Goal: Task Accomplishment & Management: Complete application form

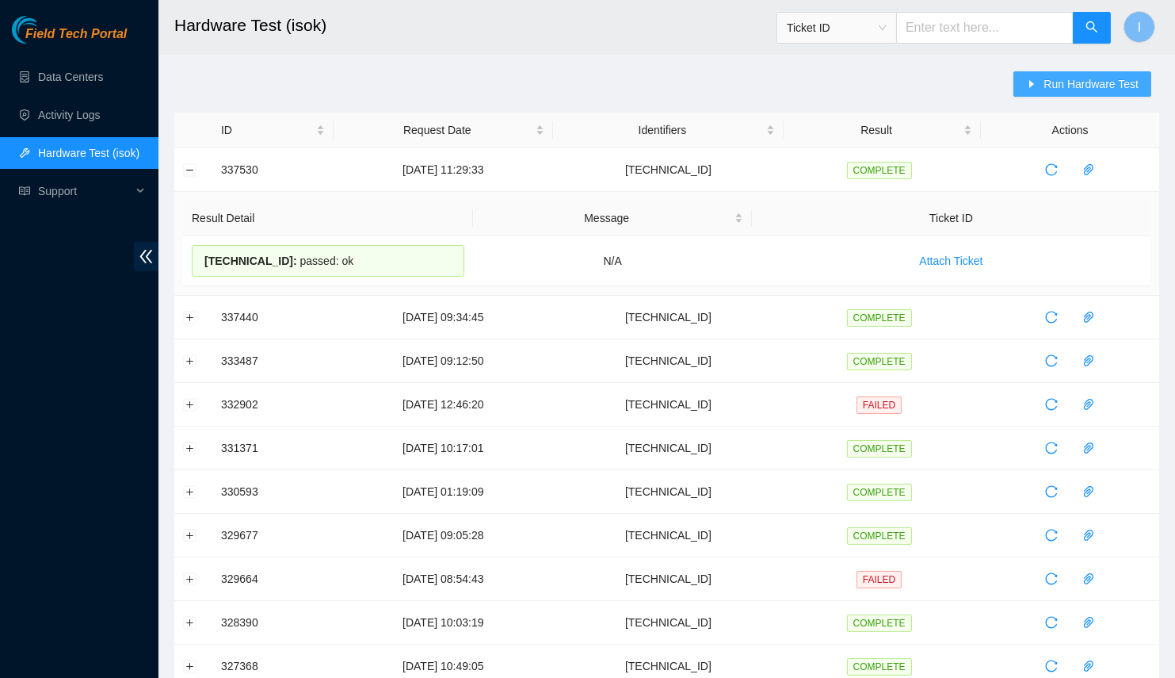
drag, startPoint x: 1046, startPoint y: 88, endPoint x: 905, endPoint y: 150, distance: 154.0
click at [1046, 90] on button "Run Hardware Test" at bounding box center [1083, 83] width 138 height 25
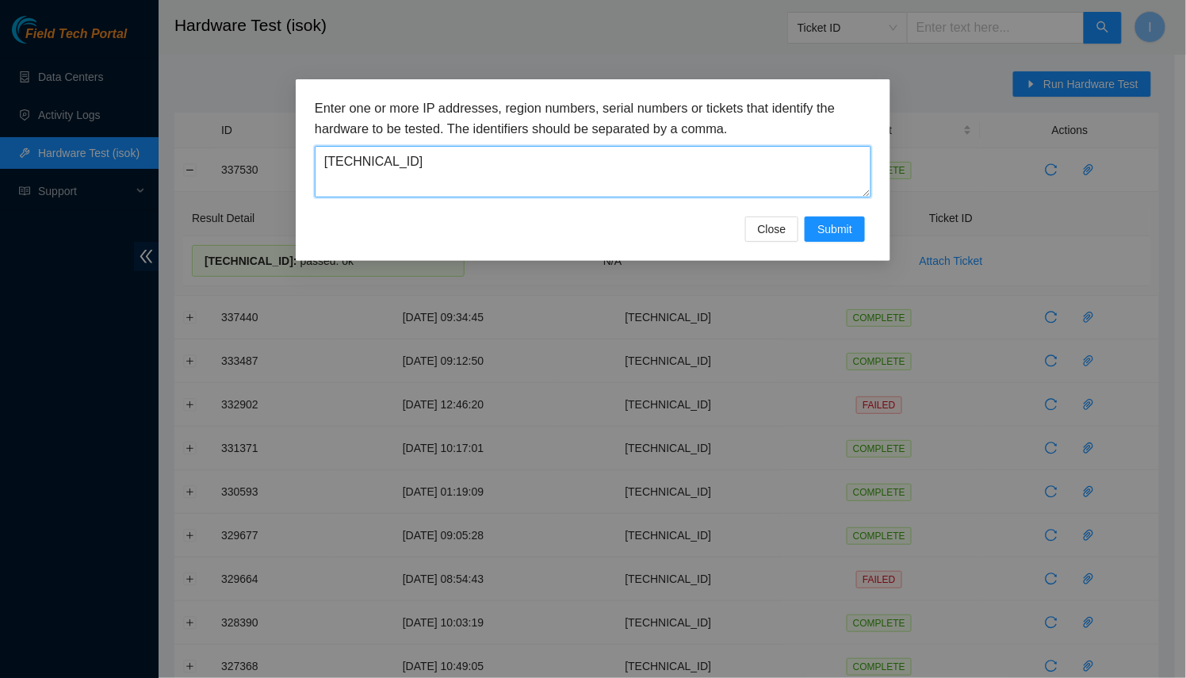
click at [640, 155] on textarea "23.47.148.15" at bounding box center [593, 172] width 556 height 52
paste textarea "[TECHNICAL_ID]"
paste textarea
type textarea "[TECHNICAL_ID]"
click at [823, 223] on span "Submit" at bounding box center [834, 228] width 35 height 17
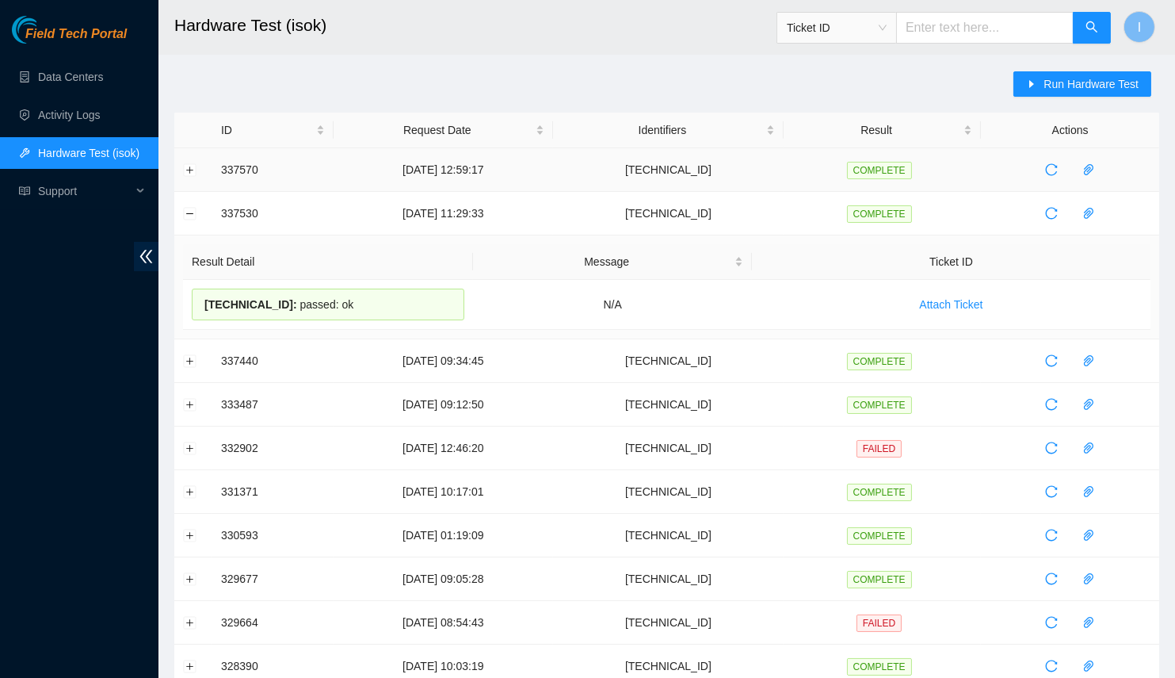
click at [198, 162] on td at bounding box center [193, 170] width 38 height 44
click at [193, 166] on button "Expand row" at bounding box center [190, 169] width 13 height 13
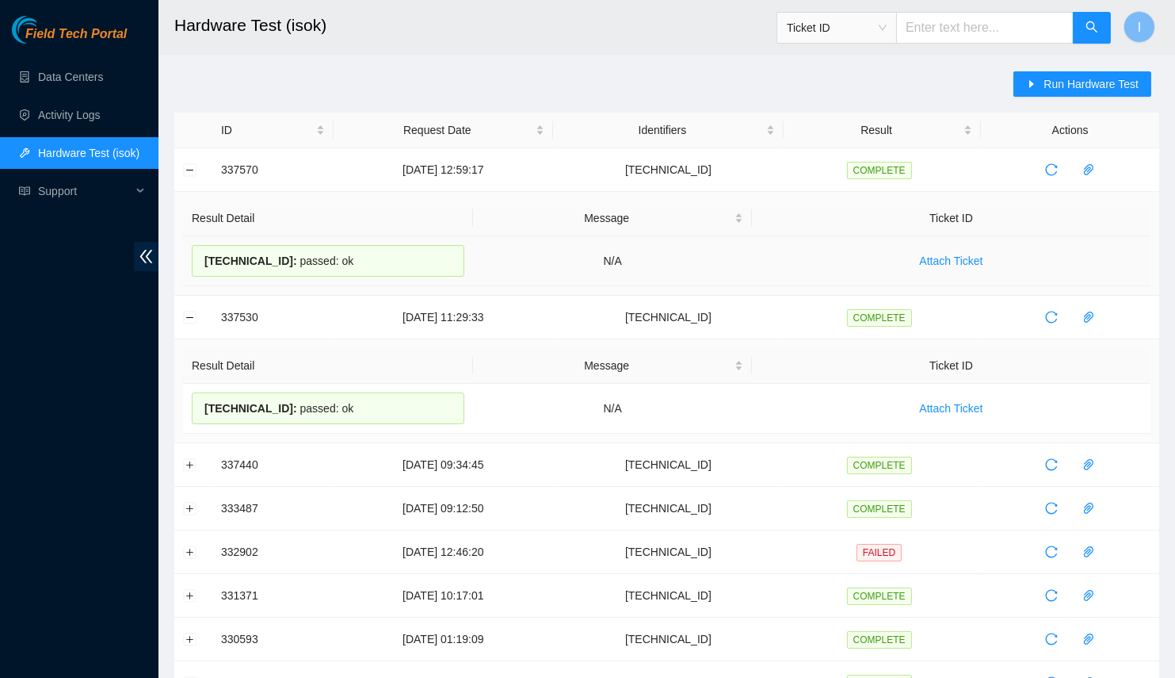
click at [196, 260] on div "23.216.0.213 : passed: ok" at bounding box center [328, 261] width 273 height 32
drag, startPoint x: 196, startPoint y: 260, endPoint x: 336, endPoint y: 264, distance: 140.3
click at [336, 264] on div "23.216.0.213 : passed: ok" at bounding box center [328, 261] width 273 height 32
copy div "23.216.0.213 : passed: ok"
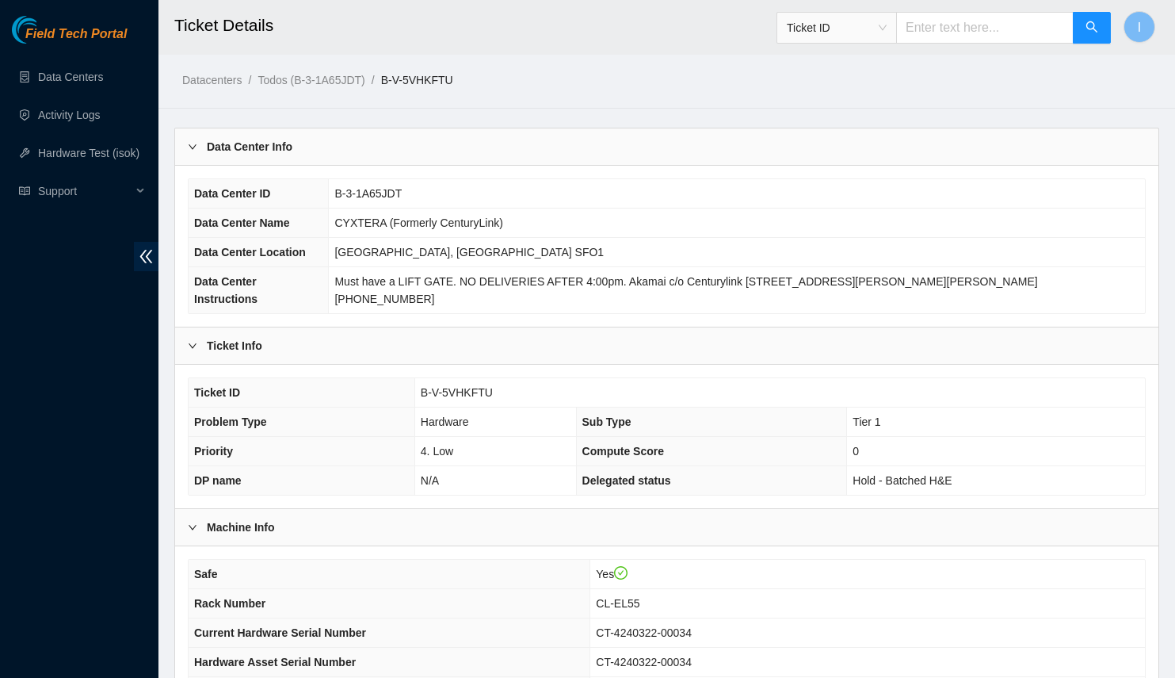
scroll to position [586, 0]
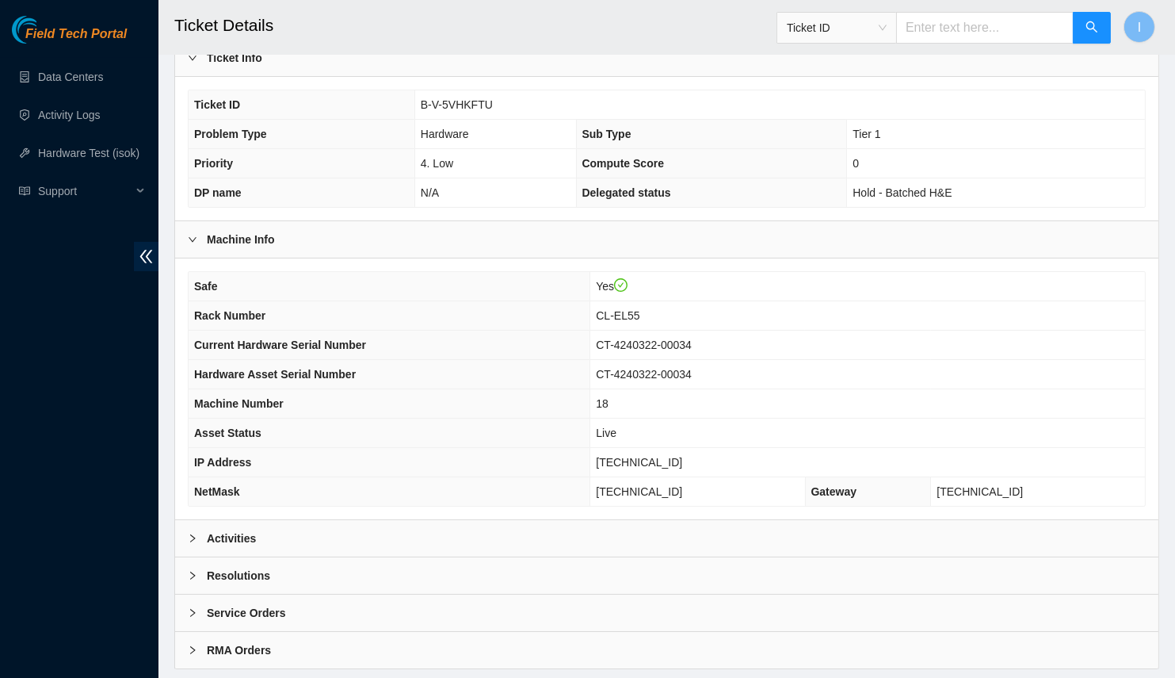
click at [657, 456] on span "[TECHNICAL_ID]" at bounding box center [639, 462] width 86 height 13
copy span "[TECHNICAL_ID]"
click at [655, 477] on td "255.255.255.192" at bounding box center [697, 491] width 215 height 29
click at [655, 485] on span "255.255.255.192" at bounding box center [639, 491] width 86 height 13
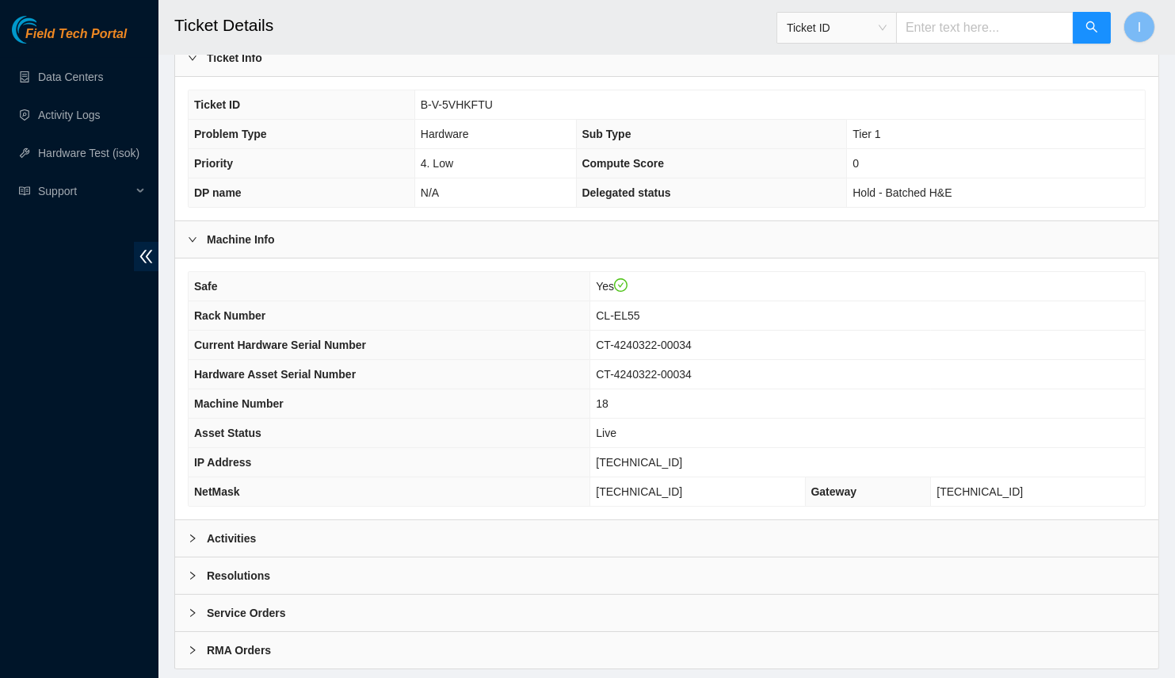
copy span "255.255.255.192"
click at [773, 360] on td "CT-4240322-00034" at bounding box center [867, 374] width 555 height 29
click at [647, 456] on span "[TECHNICAL_ID]" at bounding box center [639, 462] width 86 height 13
copy span "[TECHNICAL_ID]"
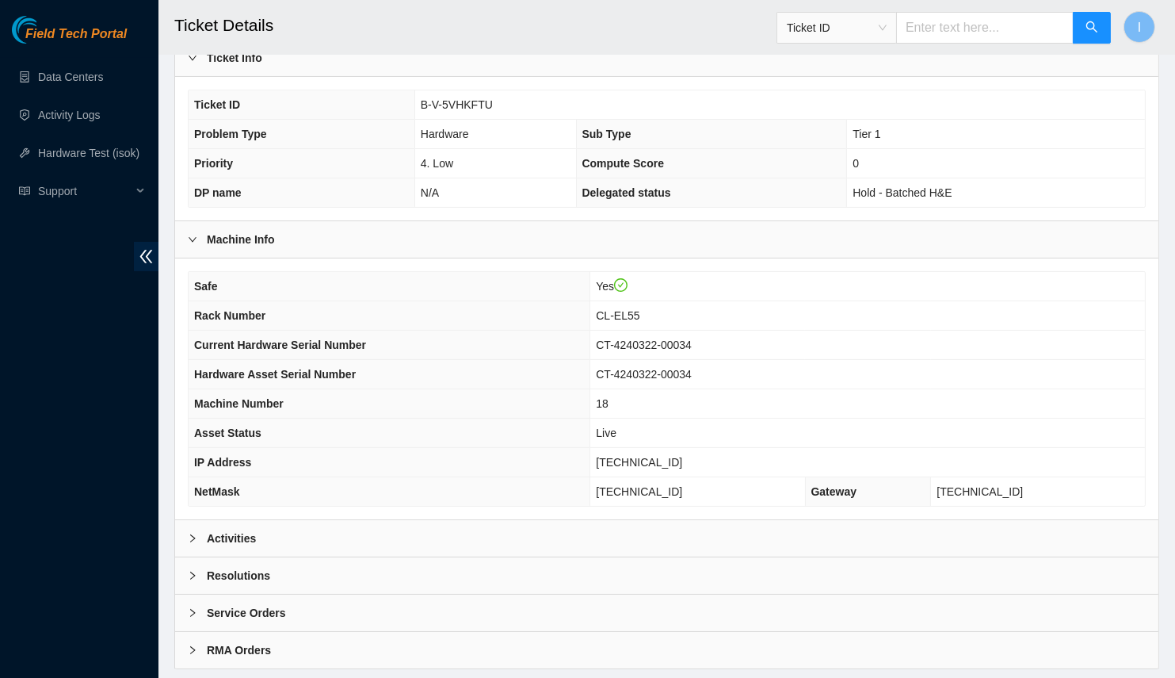
click at [659, 485] on span "255.255.255.192" at bounding box center [639, 491] width 86 height 13
copy span "255.255.255.192"
click at [647, 301] on td "CL-EL55" at bounding box center [867, 315] width 555 height 29
click at [640, 309] on span "CL-EL55" at bounding box center [618, 315] width 44 height 13
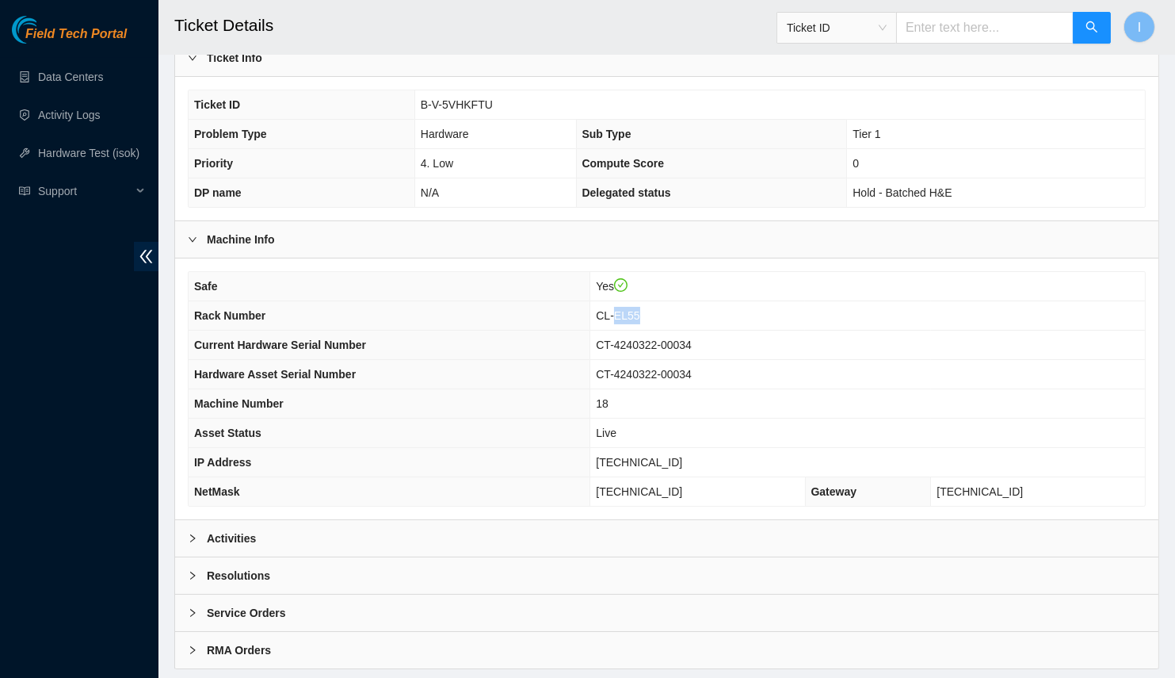
click at [640, 309] on span "CL-EL55" at bounding box center [618, 315] width 44 height 13
copy span "CL-EL55"
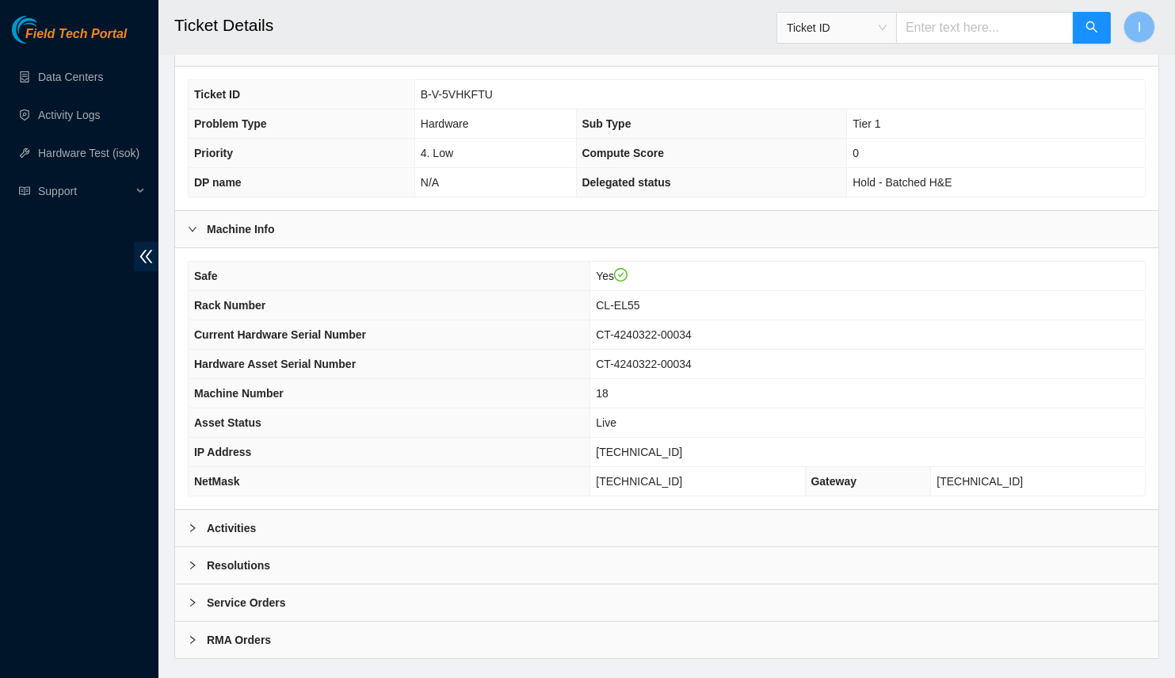
click at [504, 467] on th "NetMask" at bounding box center [390, 481] width 402 height 29
click at [502, 510] on div "Activities" at bounding box center [667, 528] width 984 height 36
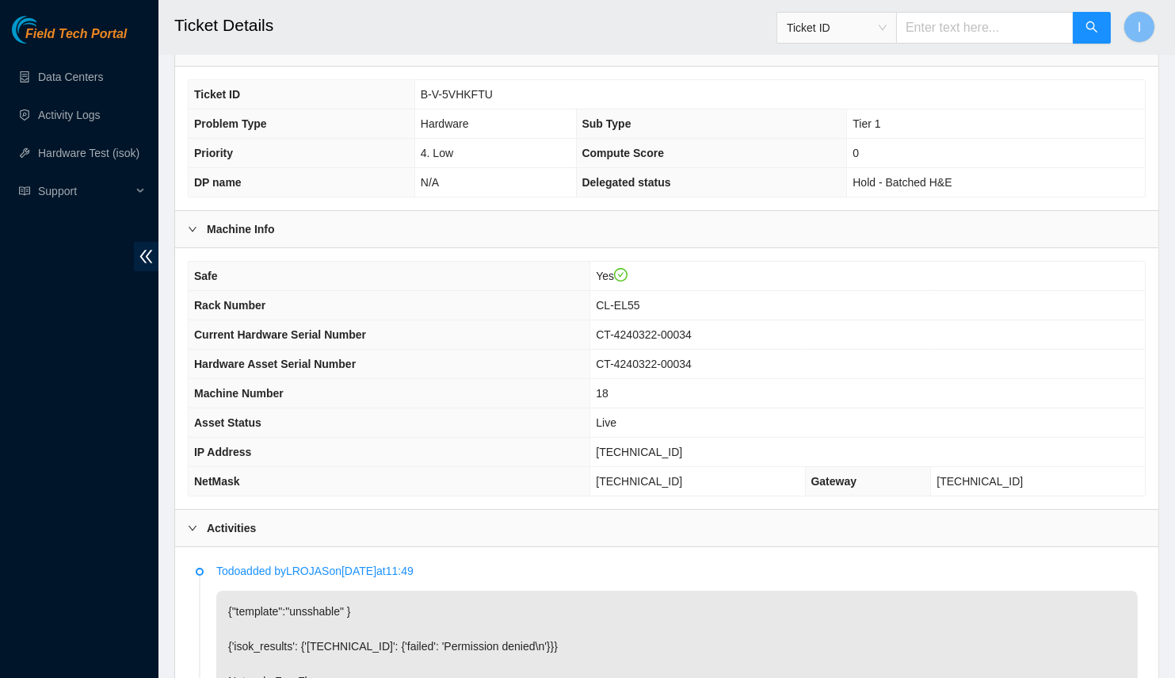
scroll to position [1018, 0]
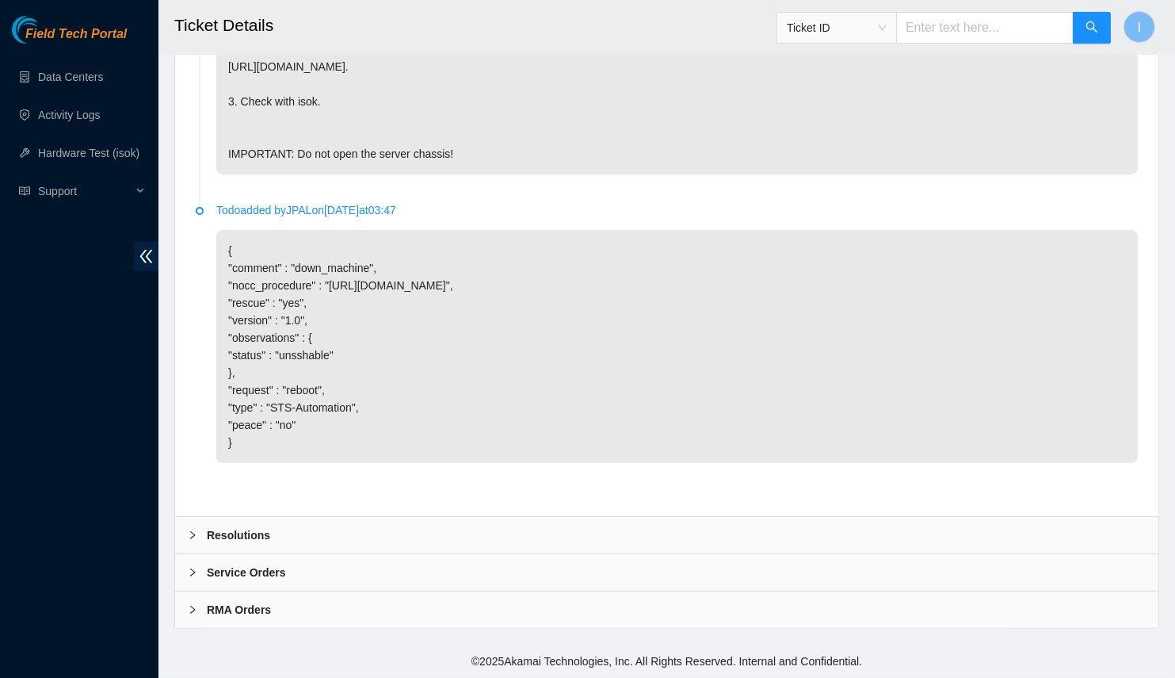
click at [356, 511] on div "Todo added by LROJAS on 2025-09-11 at 11:49 {"template":"unsshable" } {'isok_re…" at bounding box center [667, 172] width 984 height 688
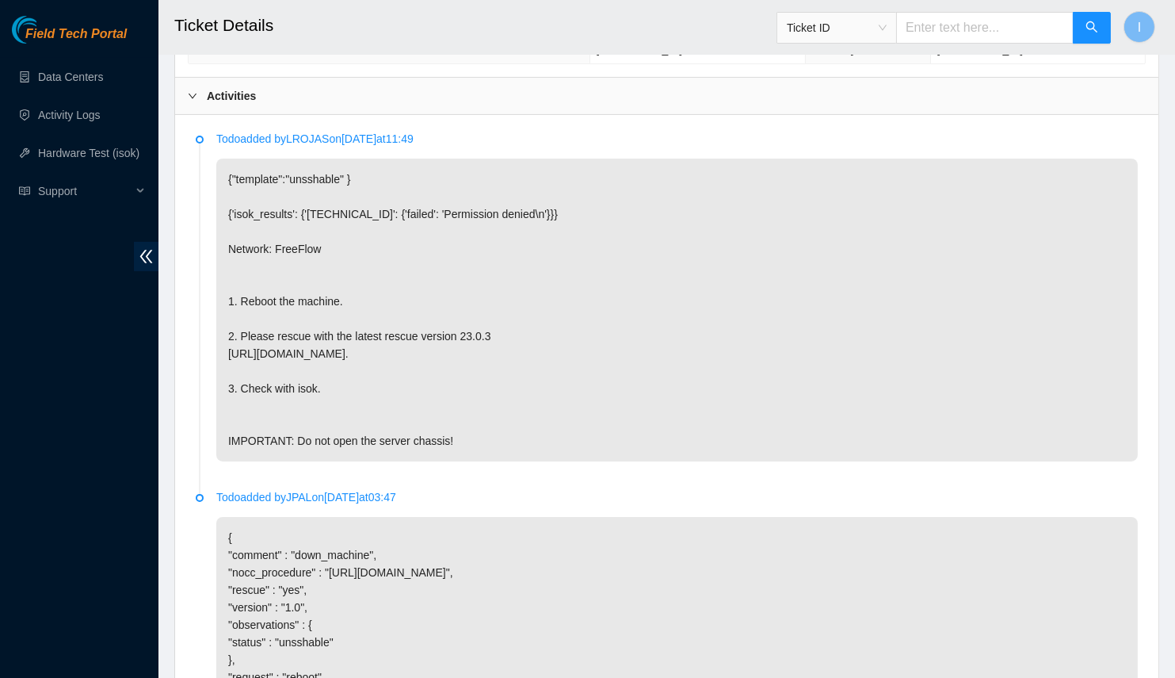
scroll to position [1021, 0]
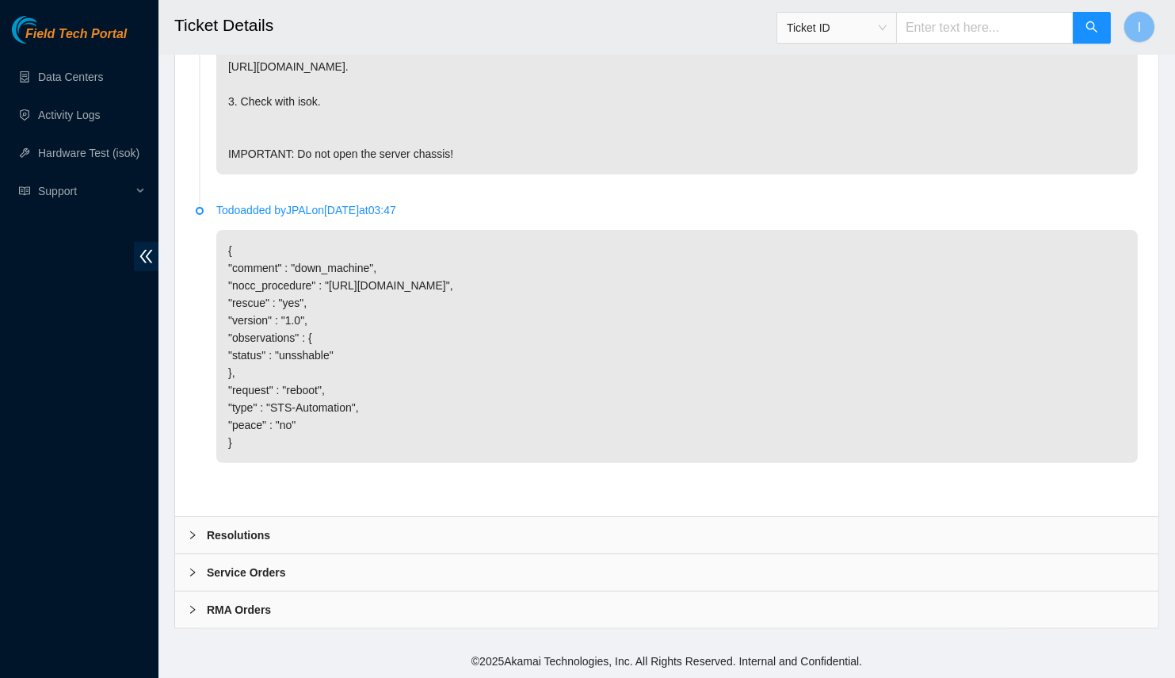
drag, startPoint x: 285, startPoint y: 525, endPoint x: 308, endPoint y: 518, distance: 23.8
click at [286, 525] on div "Resolutions" at bounding box center [667, 535] width 984 height 36
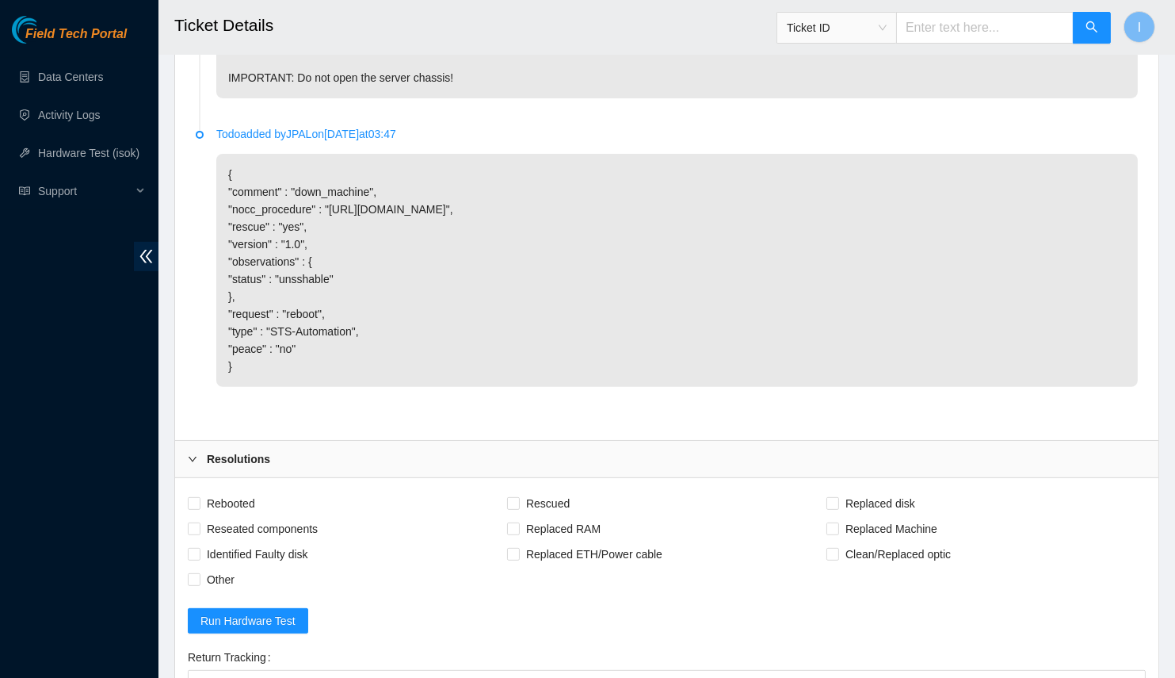
scroll to position [1428, 0]
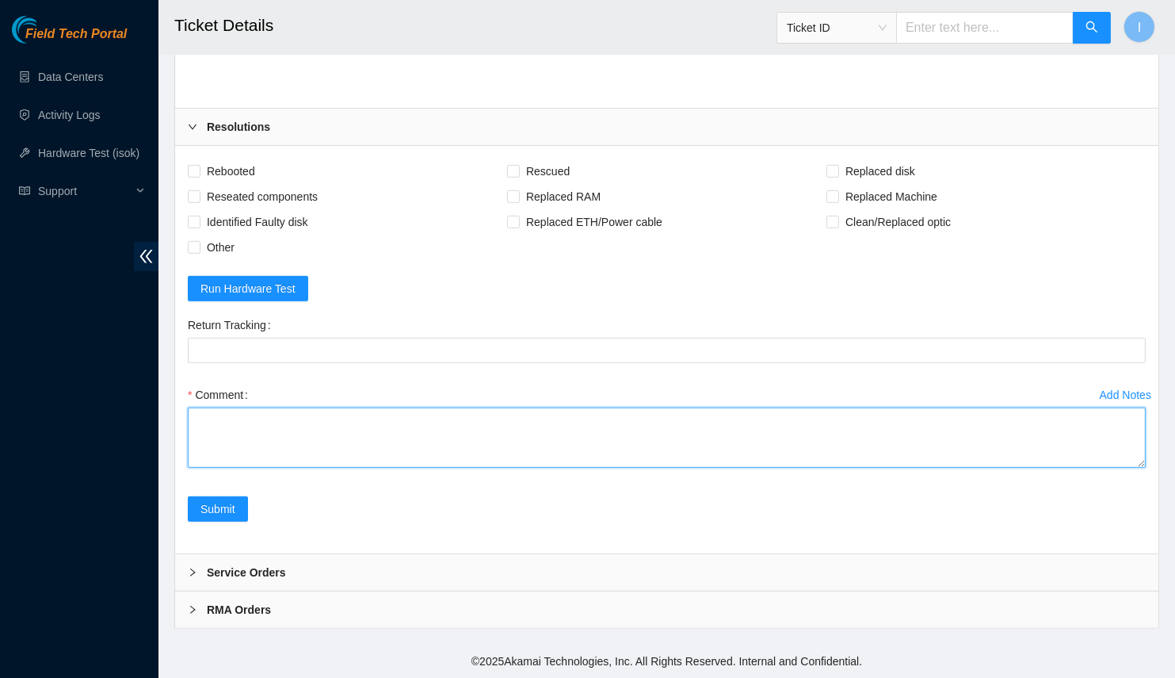
click at [335, 449] on textarea "Comment" at bounding box center [667, 437] width 958 height 60
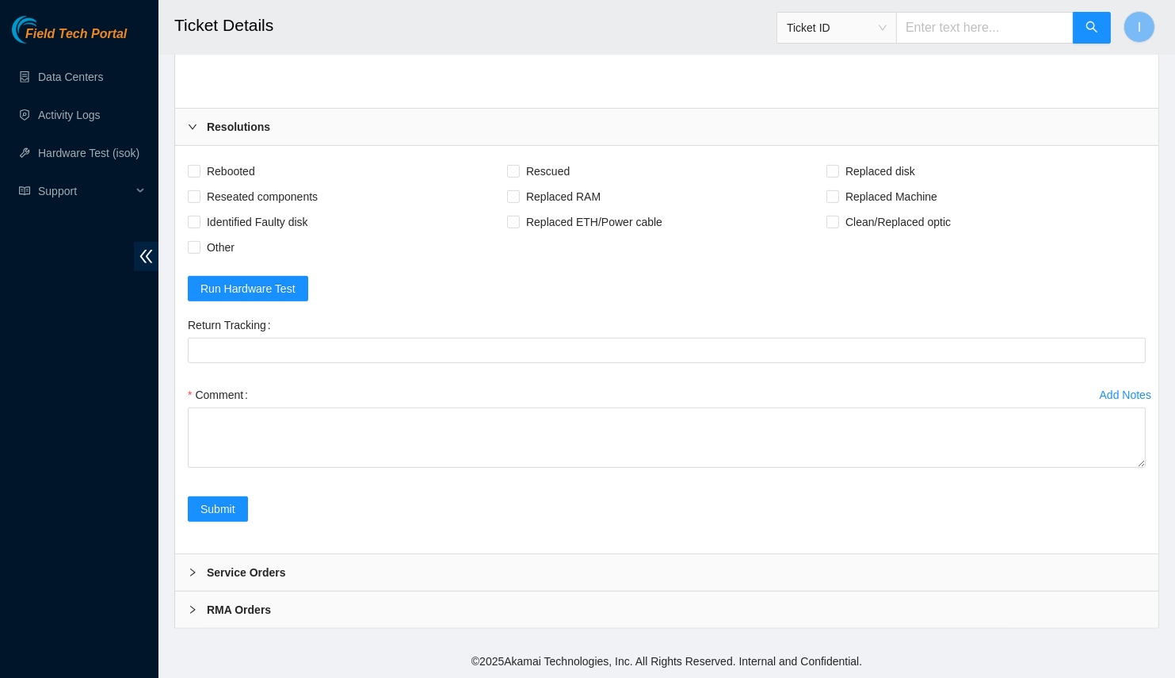
click at [1140, 471] on div "Comment" at bounding box center [667, 429] width 958 height 95
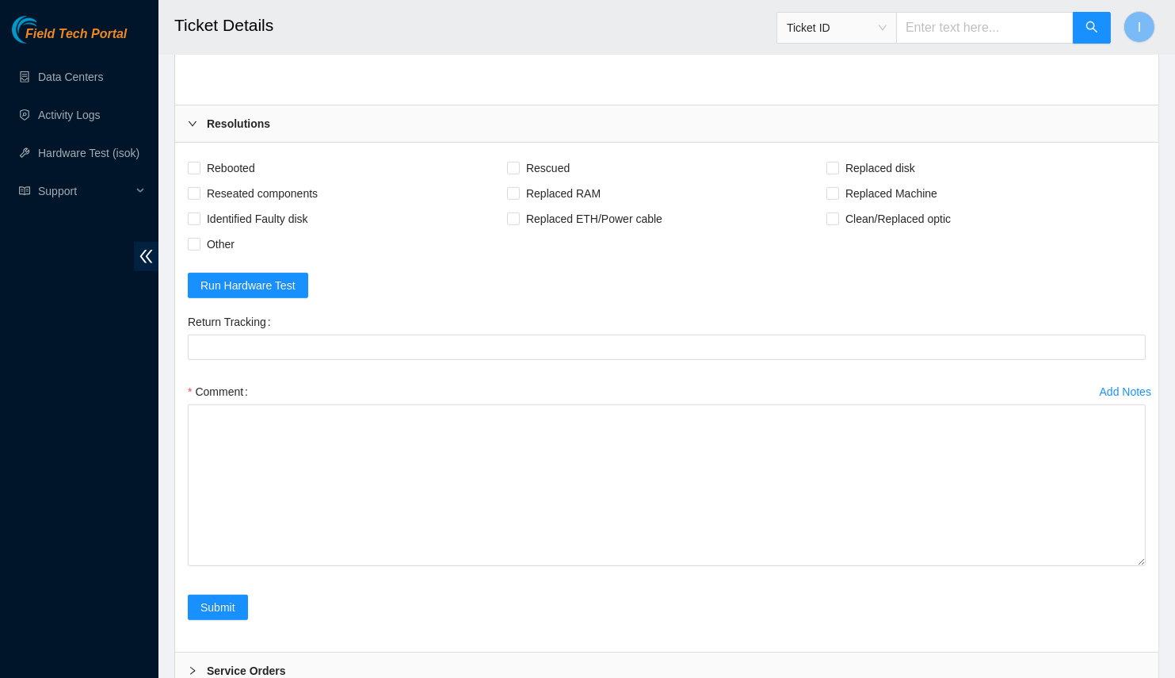
drag, startPoint x: 1139, startPoint y: 468, endPoint x: 930, endPoint y: 468, distance: 209.2
click at [1140, 566] on textarea "Comment" at bounding box center [667, 485] width 958 height 162
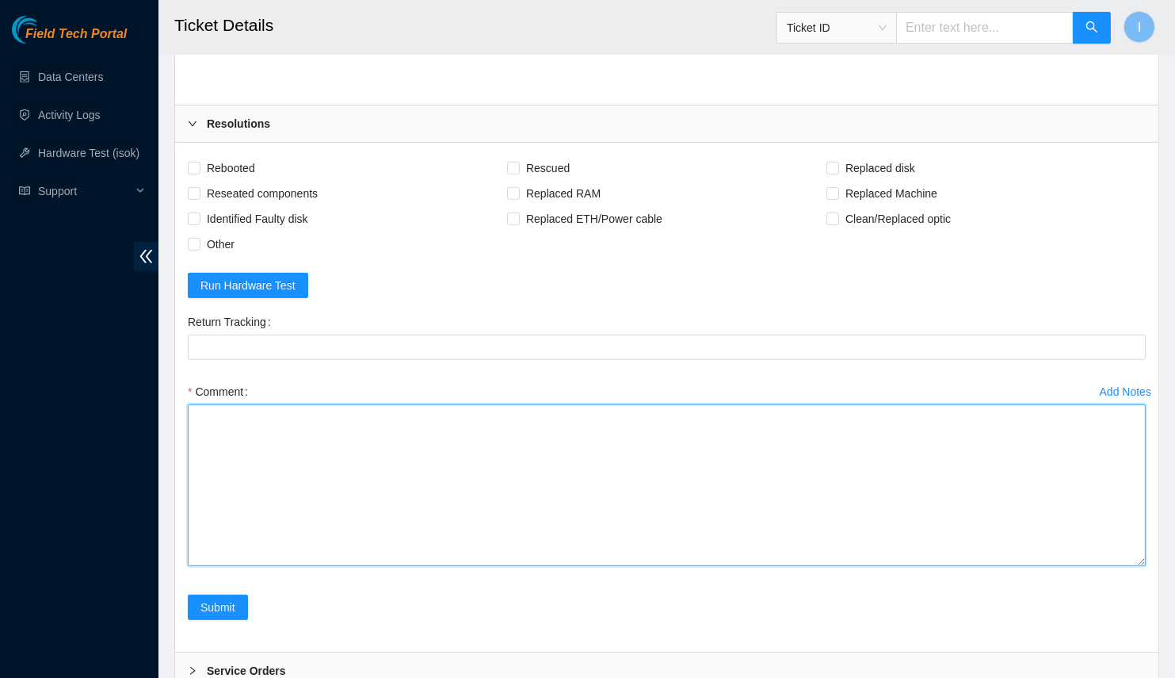
click at [851, 452] on textarea "Comment" at bounding box center [667, 485] width 958 height 162
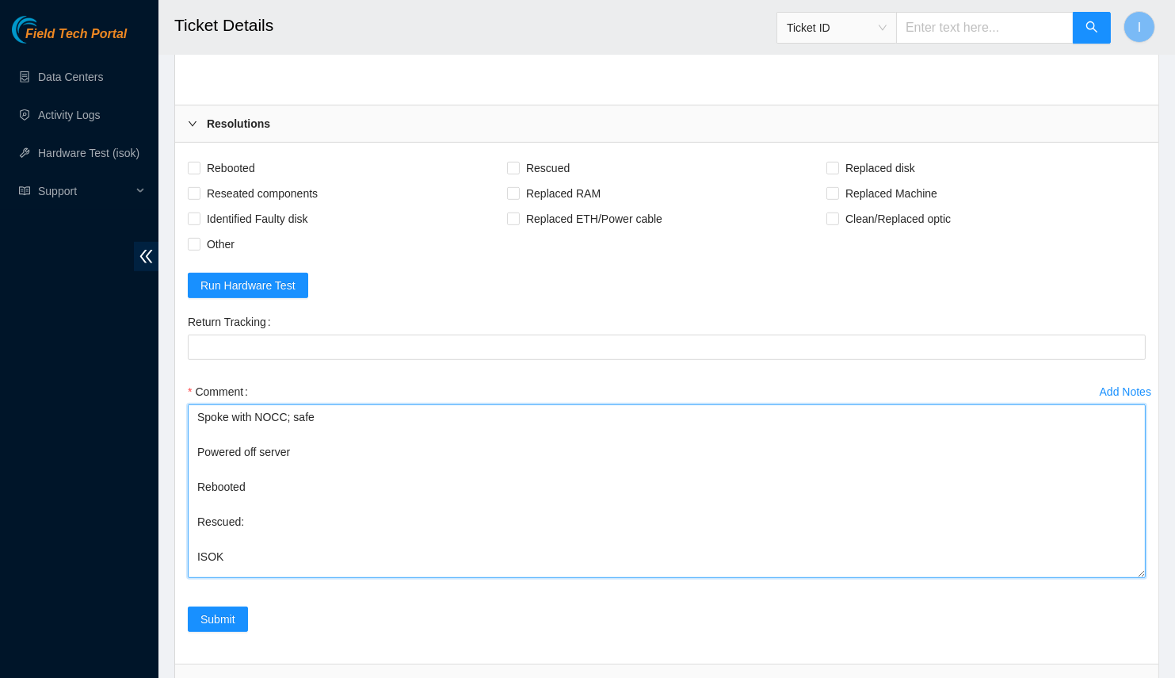
scroll to position [1541, 0]
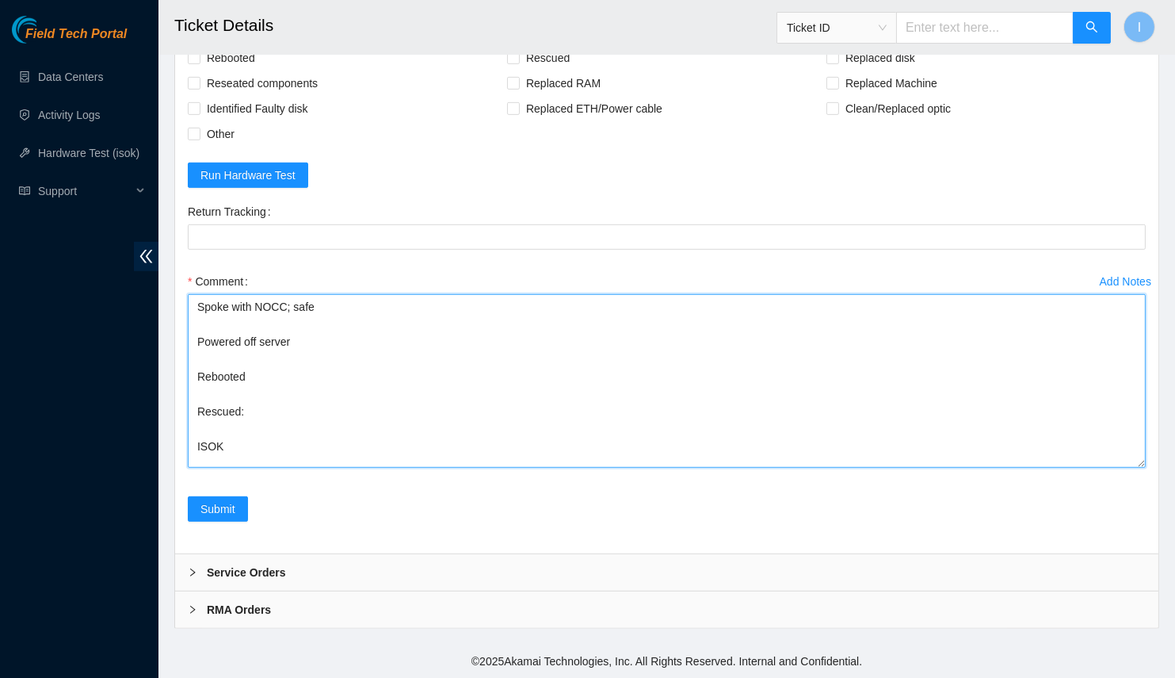
click at [298, 423] on textarea "Spoke with NOCC; safe Powered off server Rebooted Rescued: ISOK" at bounding box center [667, 381] width 958 height 174
paste textarea "23.216.0.213 : passed: ok"
click at [299, 419] on textarea "Spoke with NOCC; safe Powered off server Rebooted Rescued: ISOK 23.216.0.213 : …" at bounding box center [667, 381] width 958 height 174
click at [304, 406] on textarea "Spoke with NOCC; safe Powered off server Rebooted Rescued: ISOK 23.216.0.213 : …" at bounding box center [667, 381] width 958 height 174
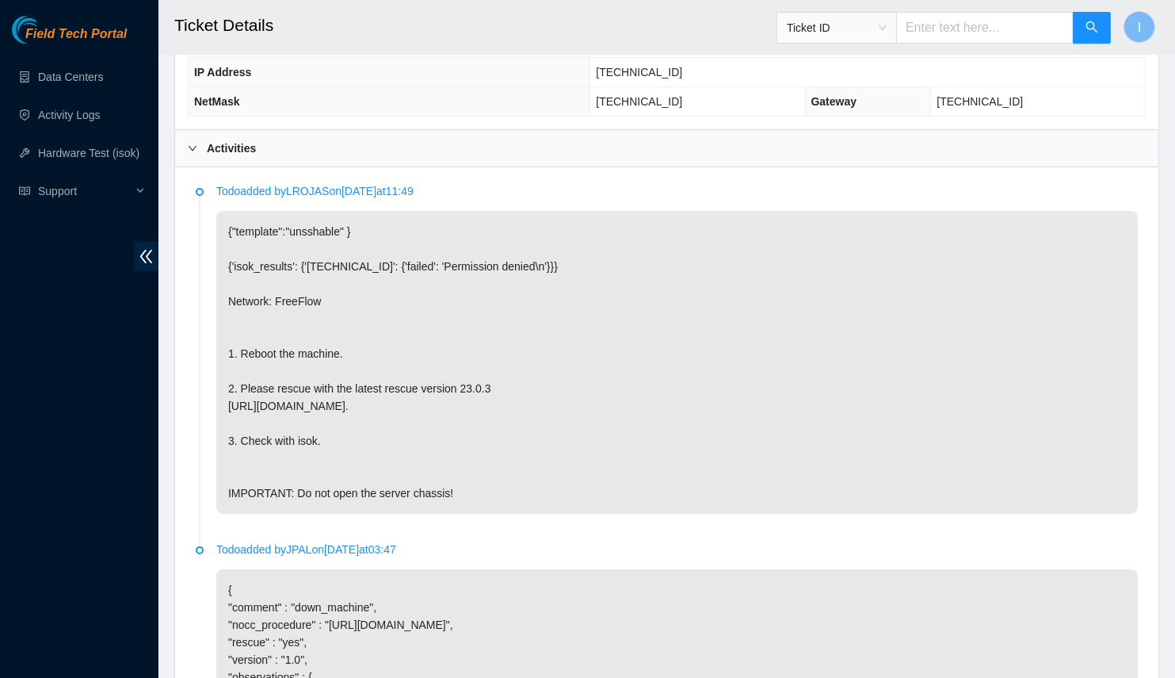
scroll to position [317, 0]
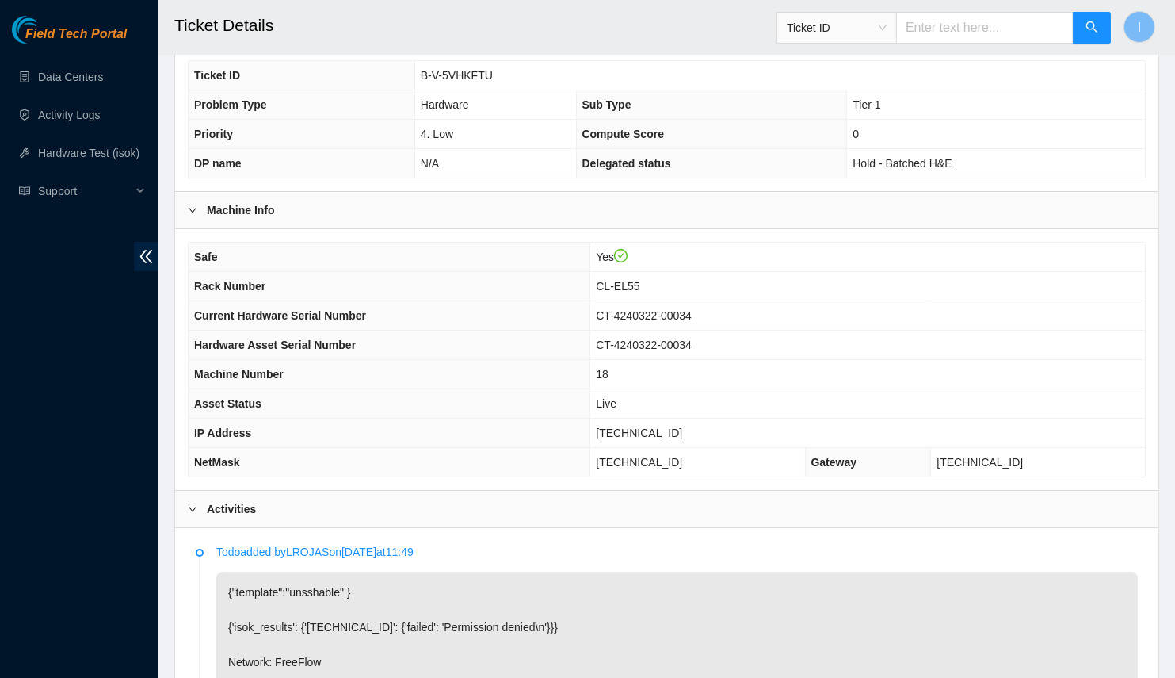
click at [201, 280] on span "Rack Number" at bounding box center [229, 286] width 71 height 13
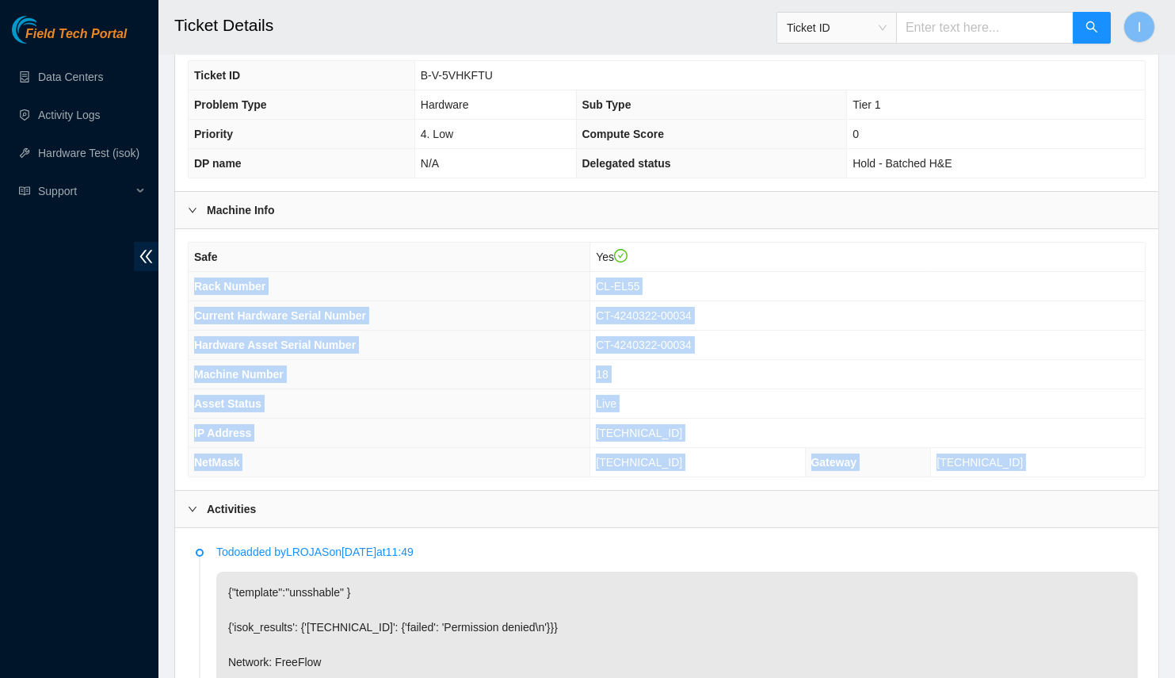
drag, startPoint x: 201, startPoint y: 268, endPoint x: 1049, endPoint y: 448, distance: 866.9
click at [1049, 449] on div "Safe Yes Rack Number CL-EL55 Current Hardware Serial Number CT-4240322-00034 Ha…" at bounding box center [667, 359] width 984 height 261
copy div "Rack Number CL-EL55 Current Hardware Serial Number CT-4240322-00034 Hardware As…"
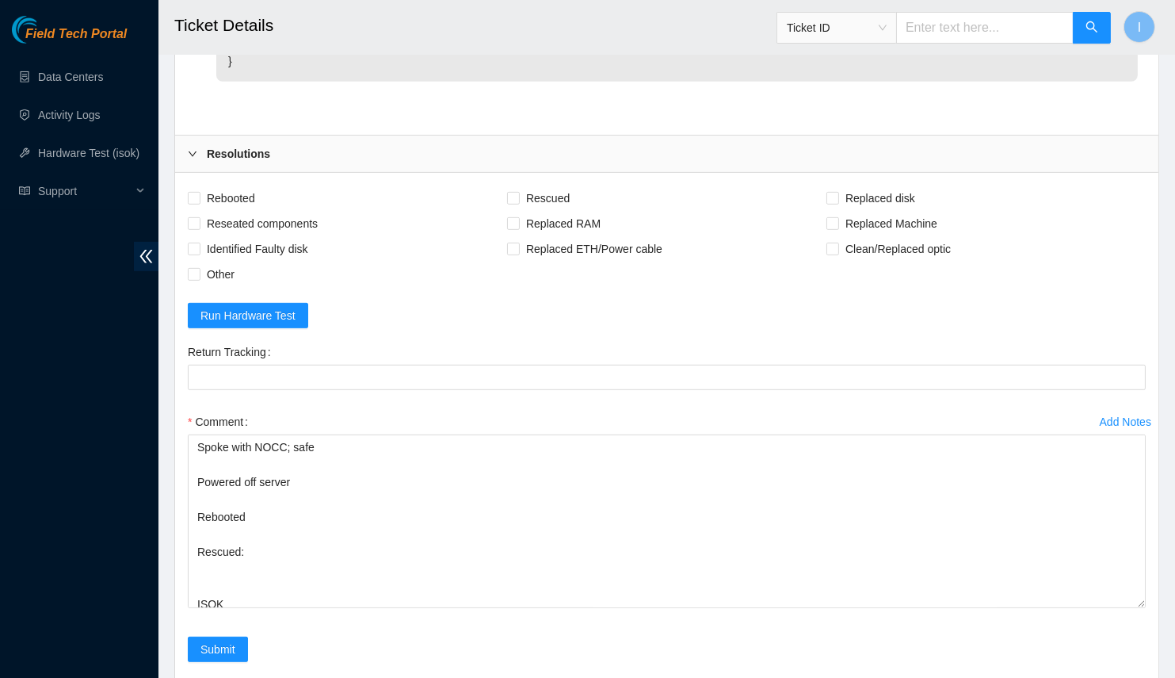
scroll to position [1541, 0]
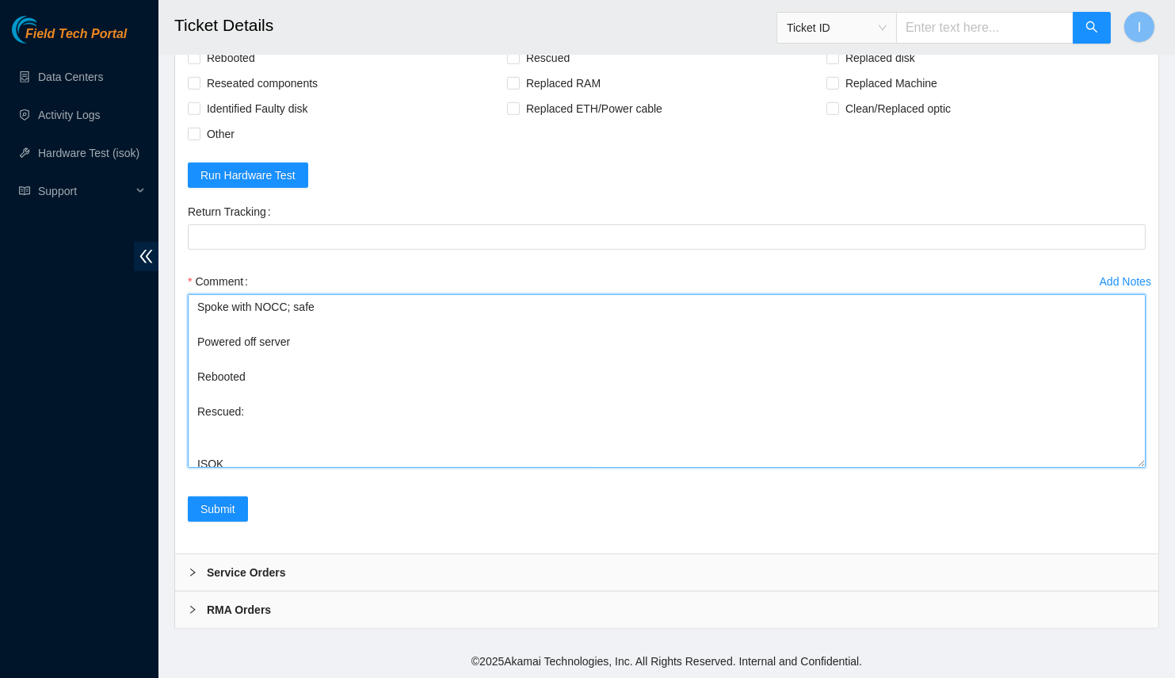
click at [231, 427] on textarea "Spoke with NOCC; safe Powered off server Rebooted Rescued: ISOK 23.216.0.213 : …" at bounding box center [667, 381] width 958 height 174
paste textarea "Rack Number CL-EL55 Current Hardware Serial Number CT-4240322-00034 Hardware As…"
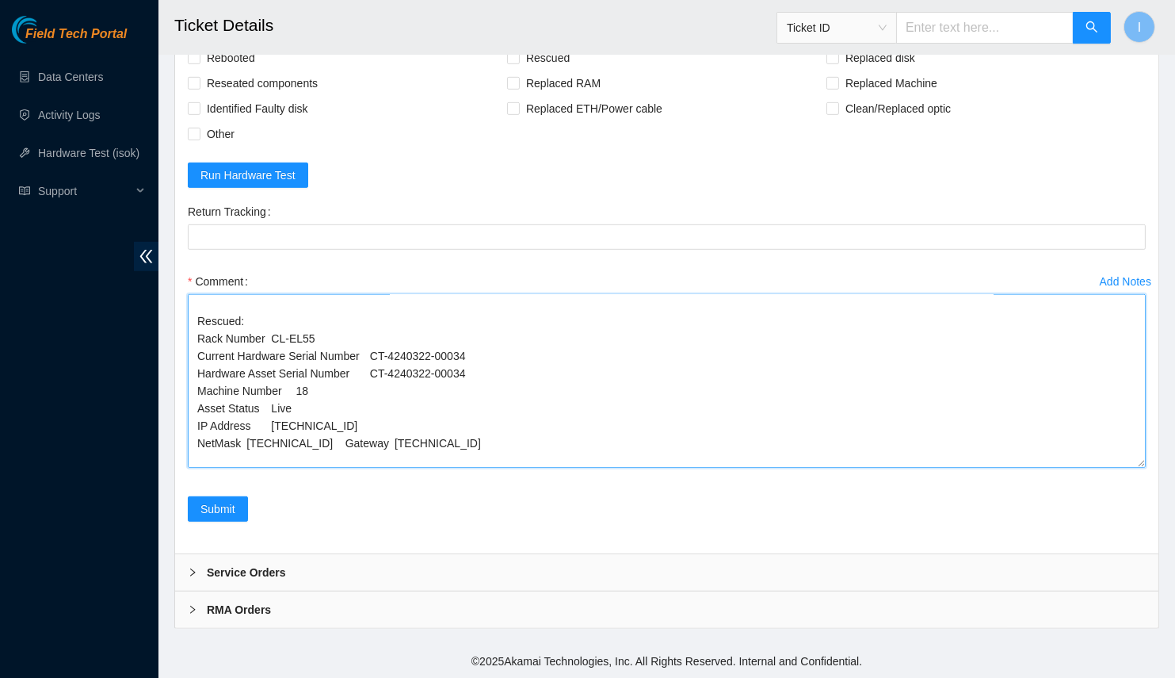
scroll to position [147, 0]
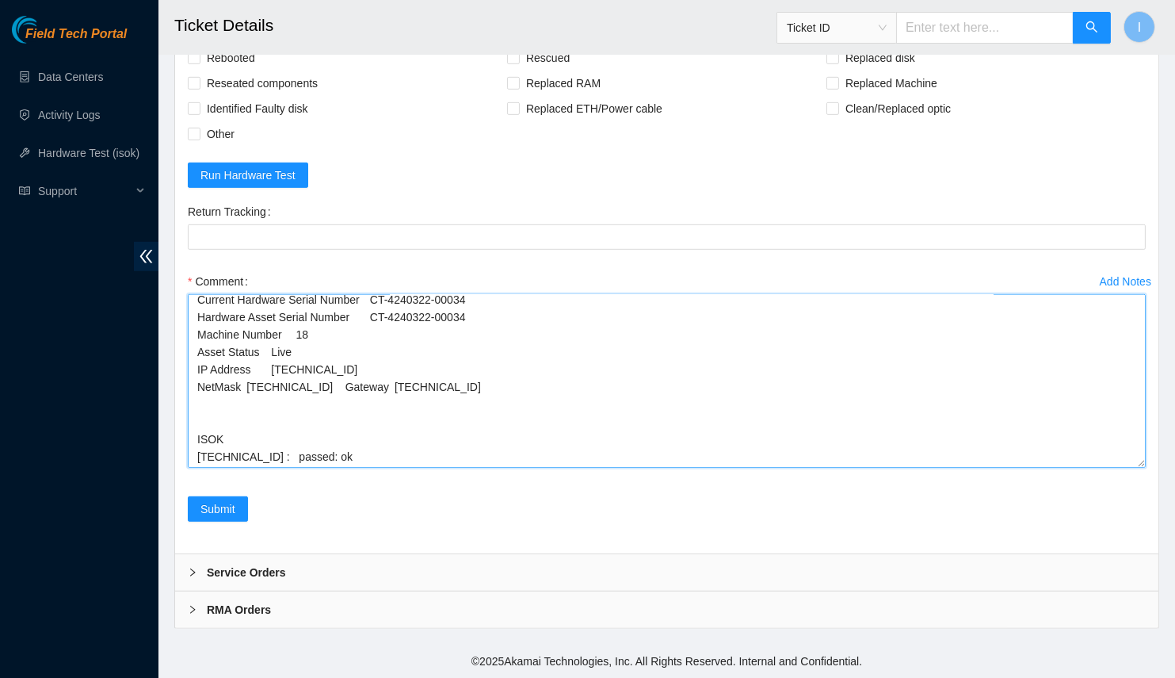
drag, startPoint x: 1135, startPoint y: 461, endPoint x: 1158, endPoint y: 629, distance: 169.6
click at [1148, 464] on div "Add Notes Comment Spoke with NOCC; safe Powered off server Rebooted Rescued: Ra…" at bounding box center [666, 382] width 971 height 227
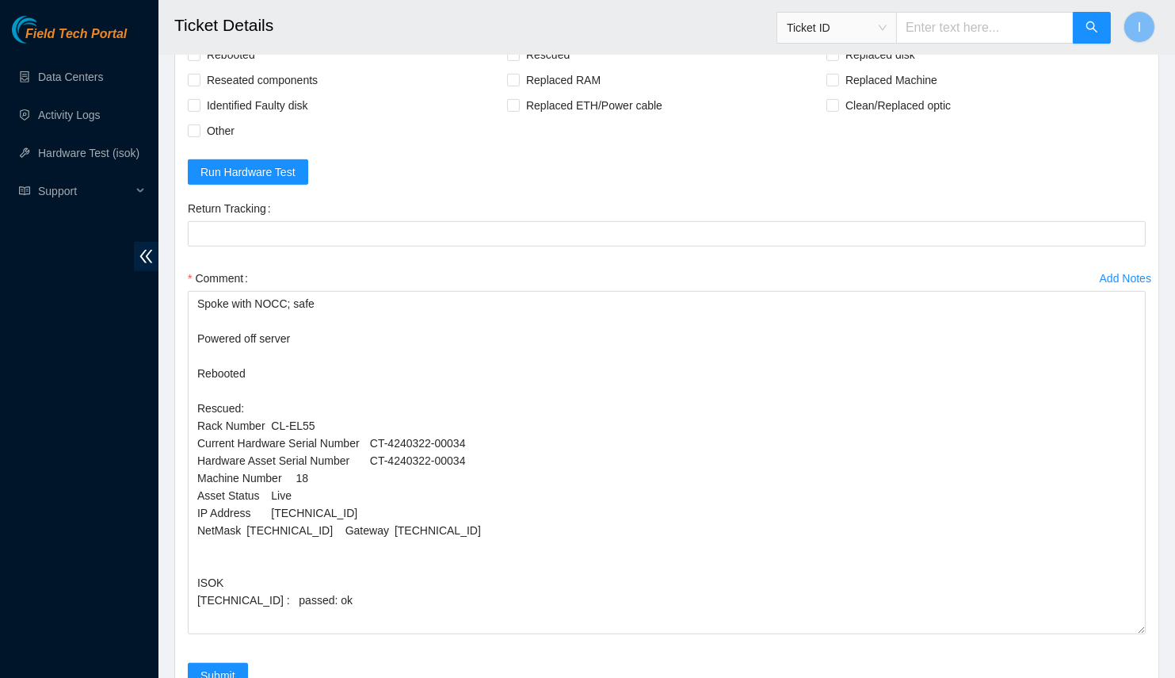
drag, startPoint x: 1146, startPoint y: 464, endPoint x: 1167, endPoint y: 651, distance: 188.2
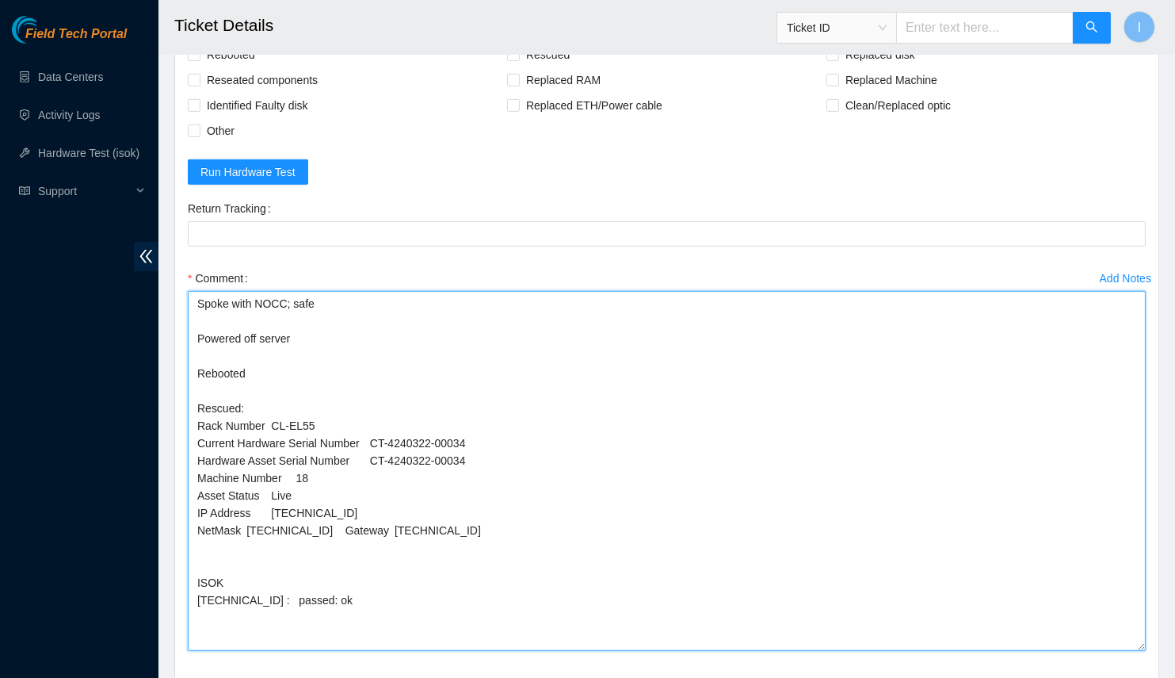
drag, startPoint x: 494, startPoint y: 510, endPoint x: 503, endPoint y: 512, distance: 9.8
click at [530, 521] on textarea "Spoke with NOCC; safe Powered off server Rebooted Rescued: Rack Number CL-EL55 …" at bounding box center [667, 471] width 958 height 360
drag, startPoint x: 310, startPoint y: 482, endPoint x: 346, endPoint y: 496, distance: 38.4
click at [346, 496] on textarea "Spoke with NOCC; safe Powered off server Rebooted Rescued: Rack Number CL-EL55 …" at bounding box center [667, 471] width 958 height 360
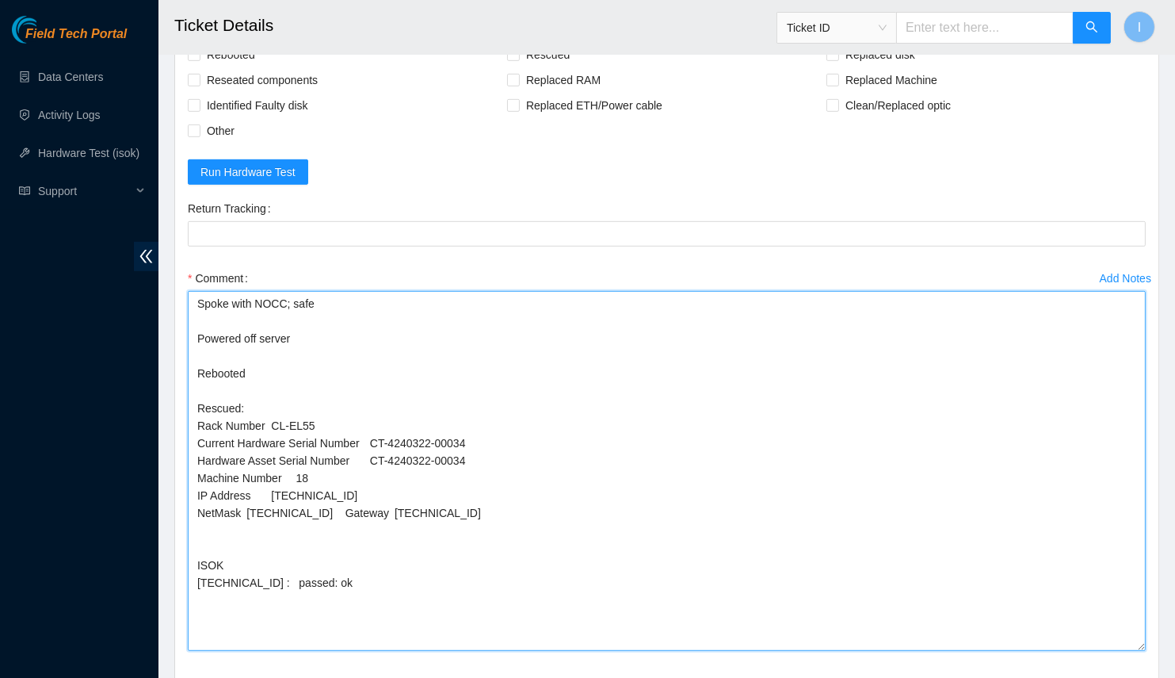
drag, startPoint x: 495, startPoint y: 441, endPoint x: 518, endPoint y: 462, distance: 30.8
click at [518, 462] on textarea "Spoke with NOCC; safe Powered off server Rebooted Rescued: Rack Number CL-EL55 …" at bounding box center [667, 471] width 958 height 360
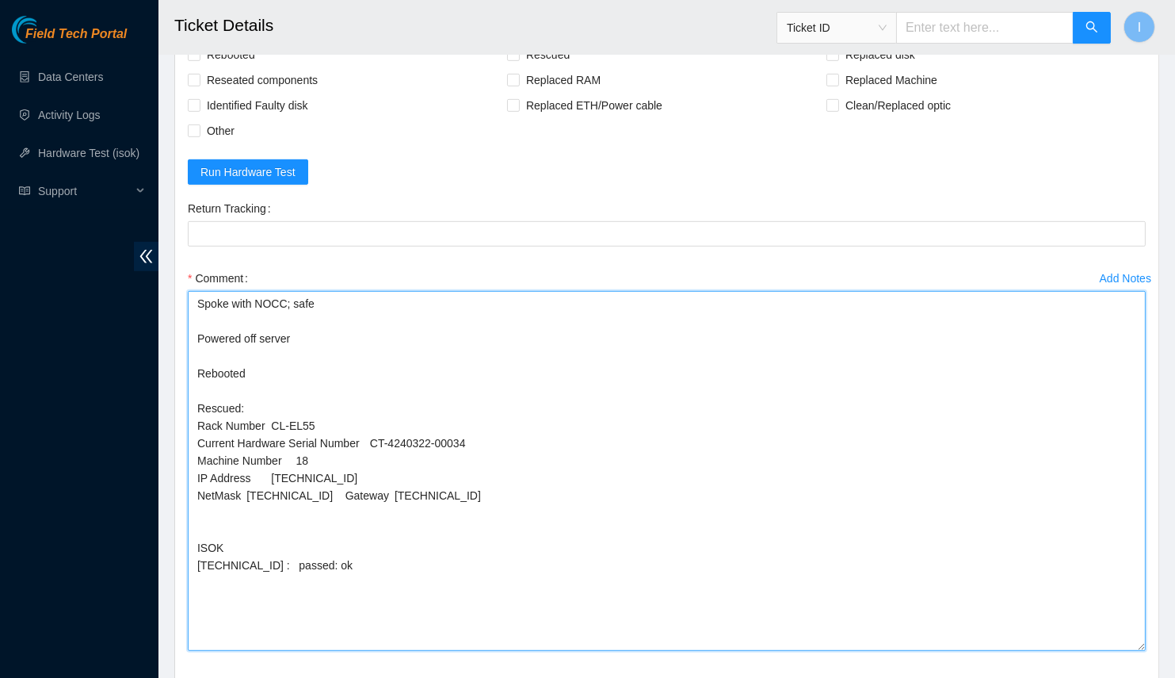
click at [422, 527] on textarea "Spoke with NOCC; safe Powered off server Rebooted Rescued: Rack Number CL-EL55 …" at bounding box center [667, 471] width 958 height 360
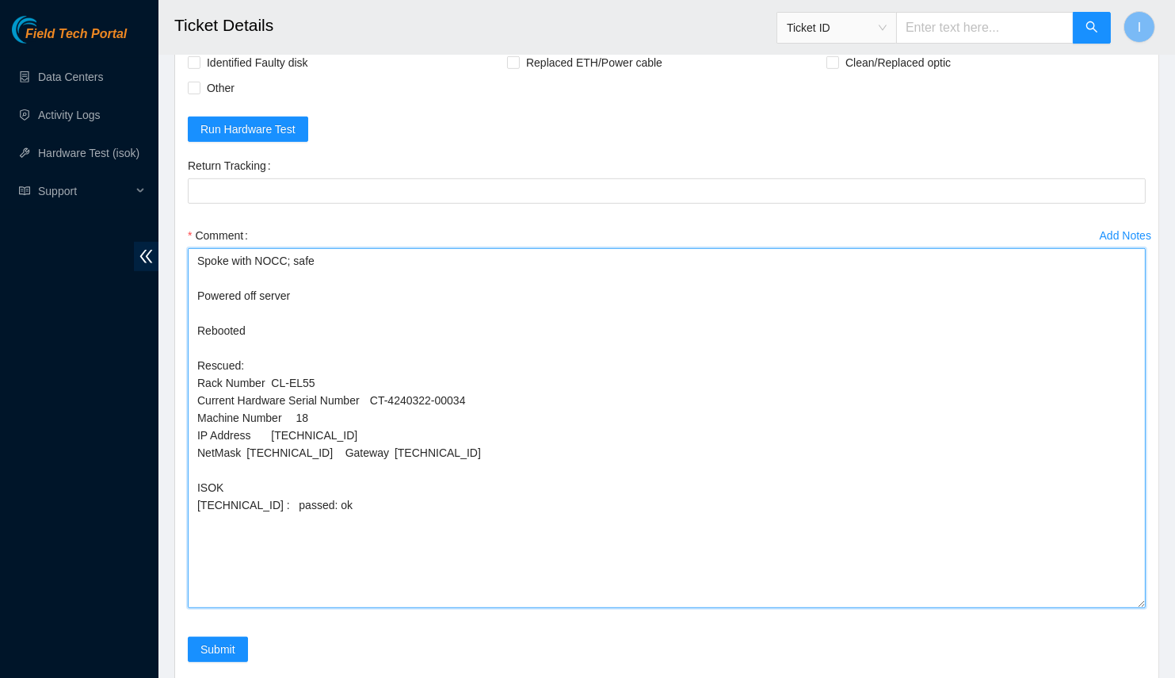
scroll to position [1729, 0]
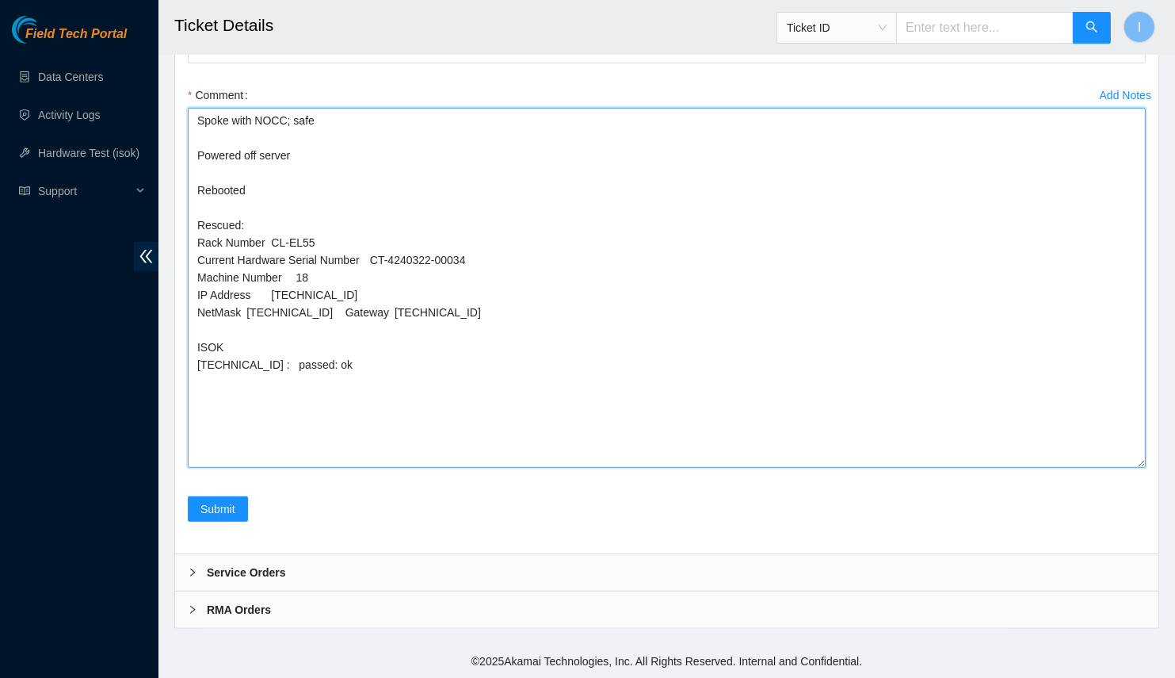
drag, startPoint x: 220, startPoint y: 178, endPoint x: 191, endPoint y: 155, distance: 37.3
click at [191, 155] on textarea "Spoke with NOCC; safe Powered off server Rebooted Rescued: Rack Number CL-EL55 …" at bounding box center [667, 288] width 958 height 360
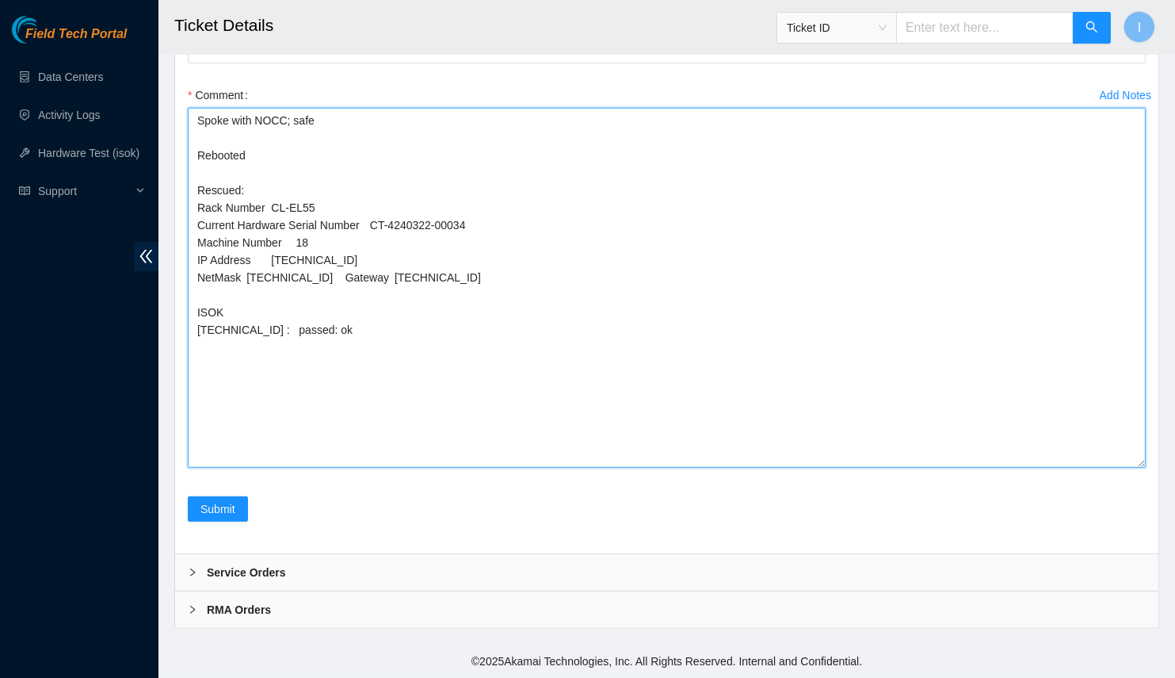
type textarea "Spoke with NOCC; safe Rebooted Rescued: Rack Number CL-EL55 Current Hardware Se…"
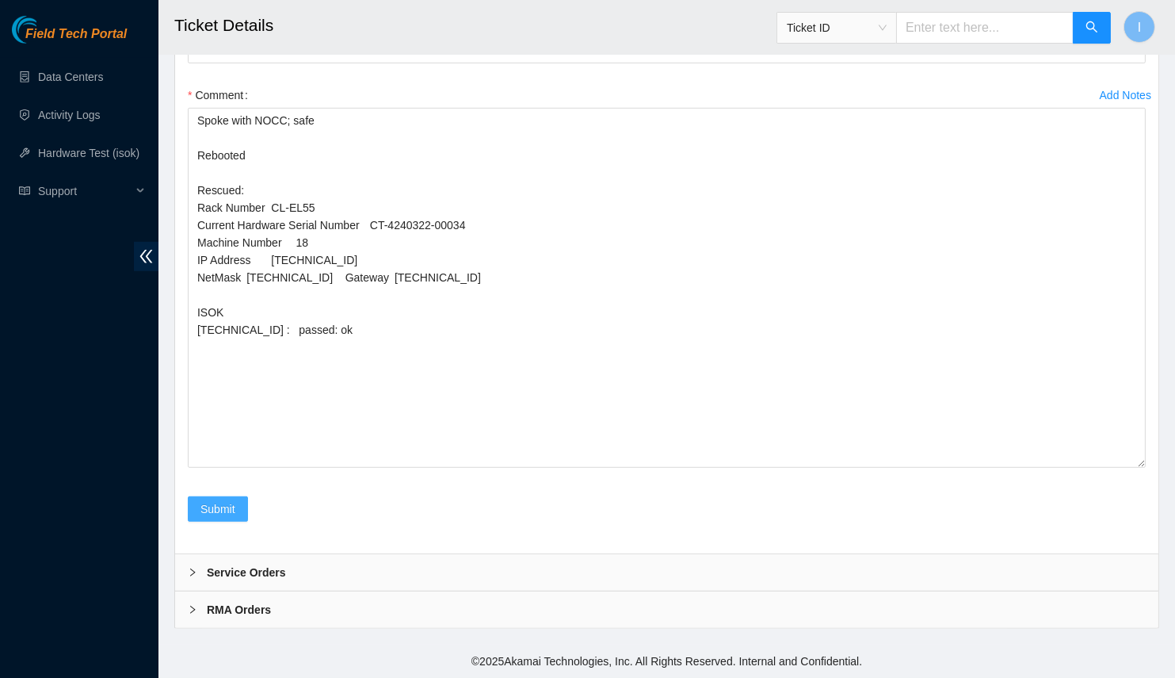
click at [229, 498] on div "Submit" at bounding box center [218, 508] width 60 height 25
click at [227, 507] on span "Submit" at bounding box center [218, 508] width 35 height 17
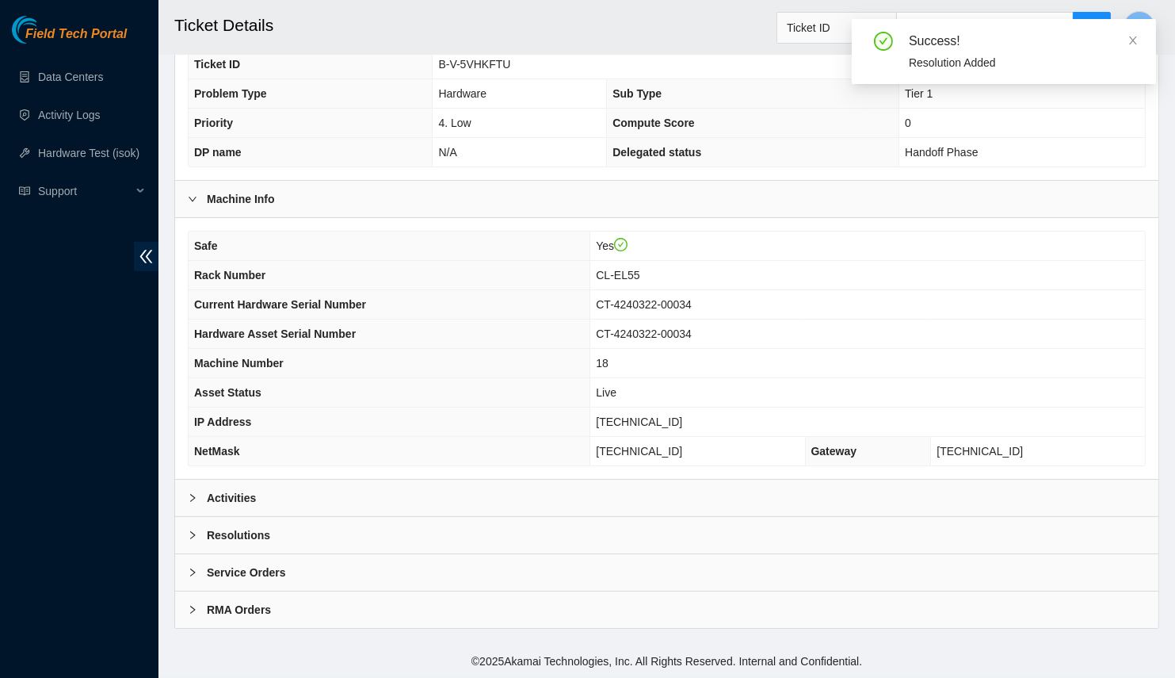
scroll to position [298, 0]
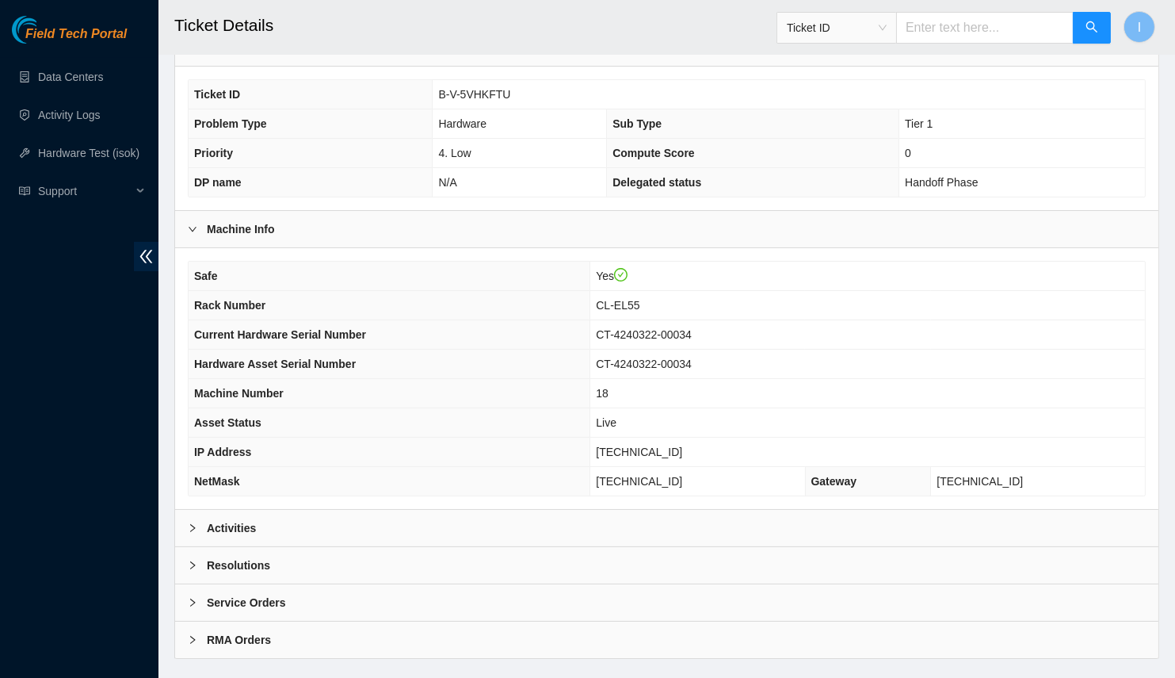
click at [303, 510] on div "Activities" at bounding box center [667, 528] width 984 height 36
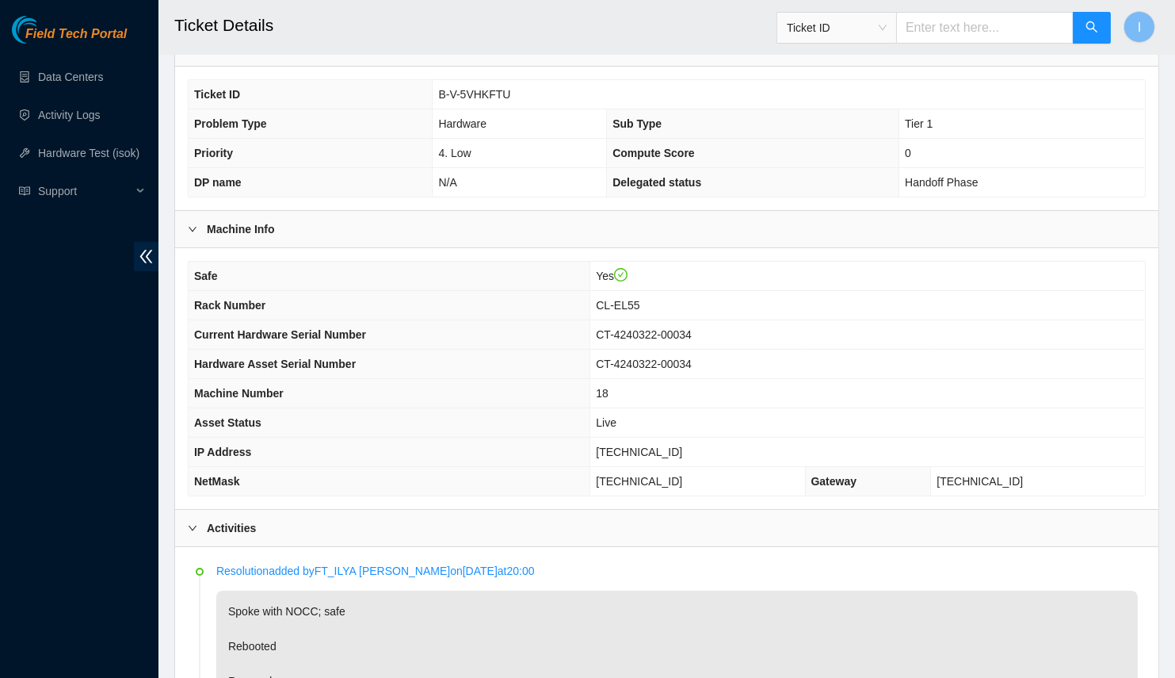
scroll to position [658, 0]
